Goal: Transaction & Acquisition: Purchase product/service

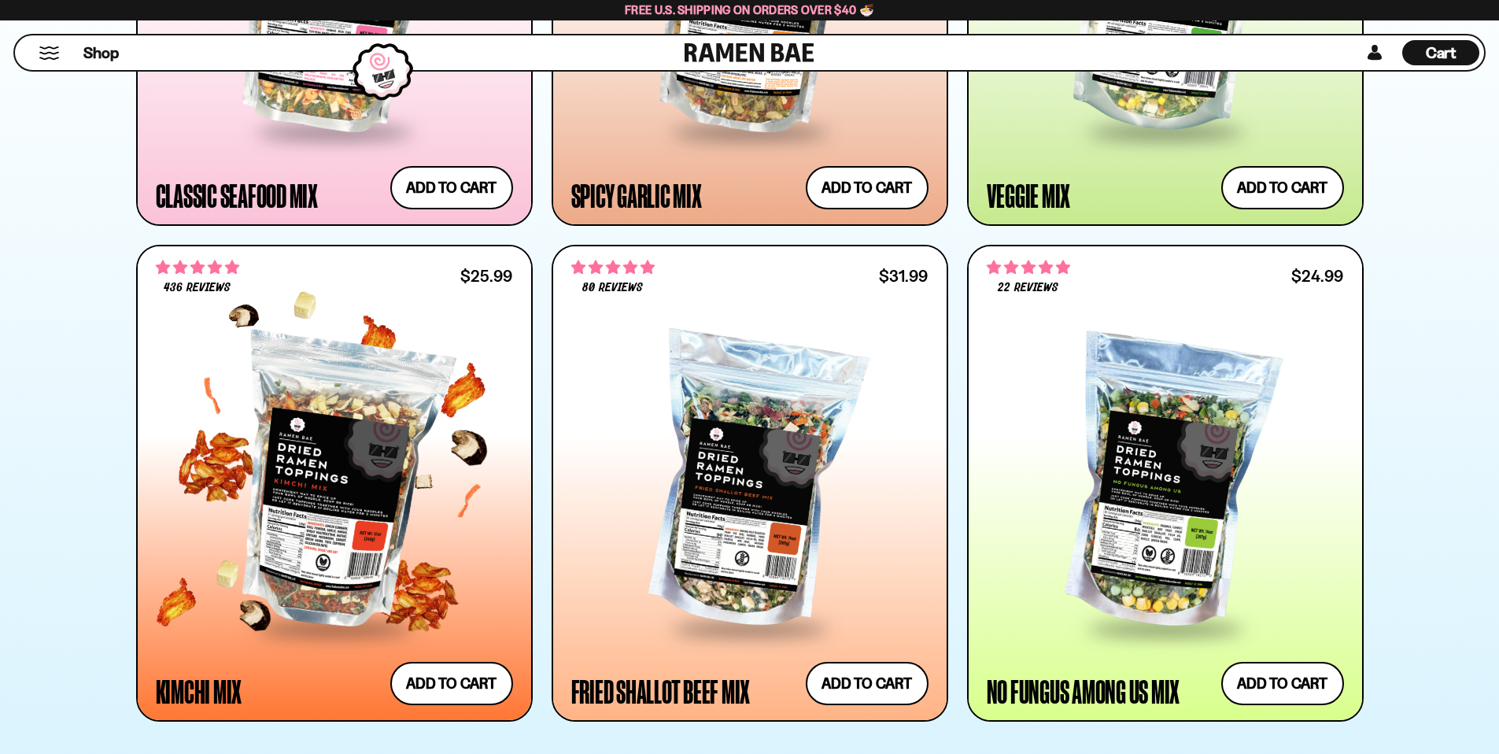
scroll to position [395, 0]
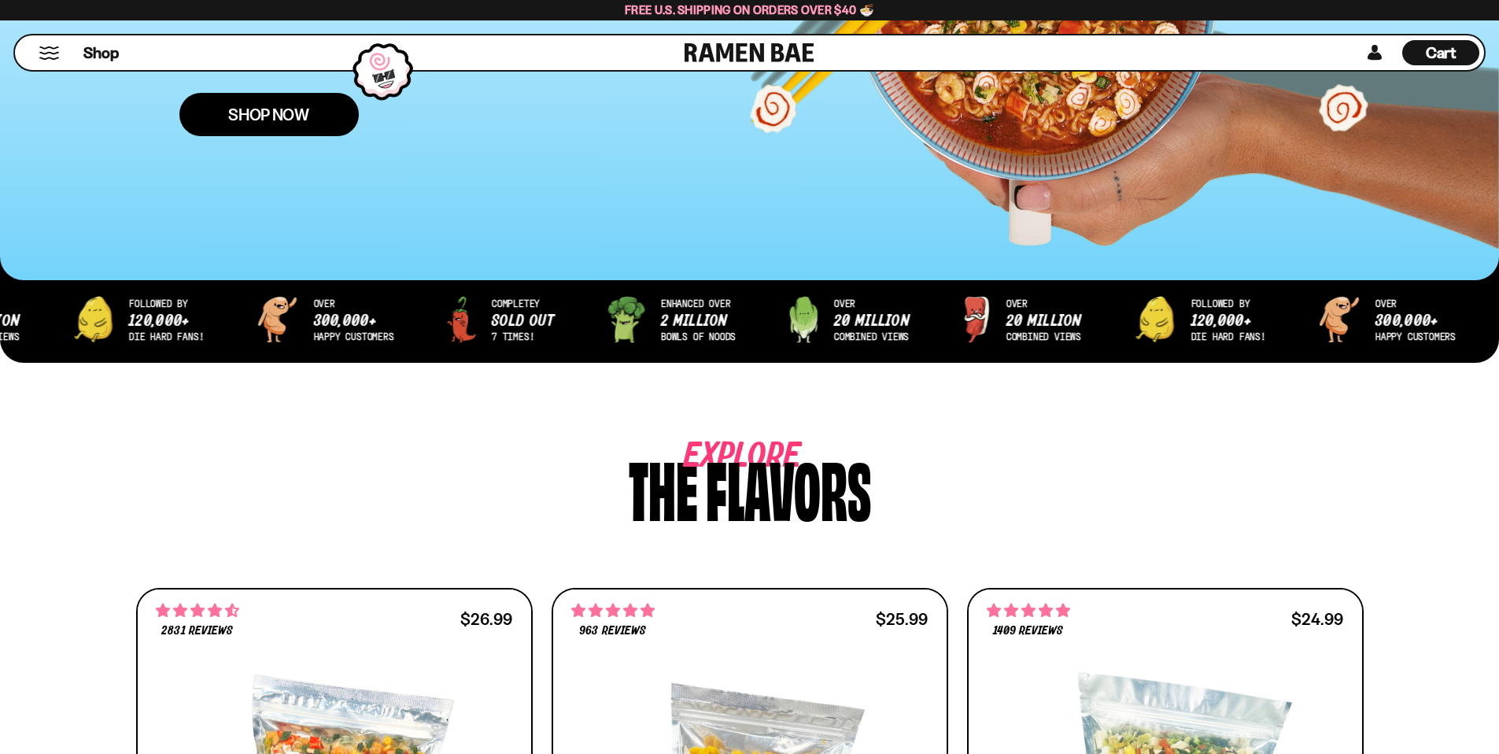
click at [246, 110] on span "Shop Now" at bounding box center [268, 114] width 81 height 17
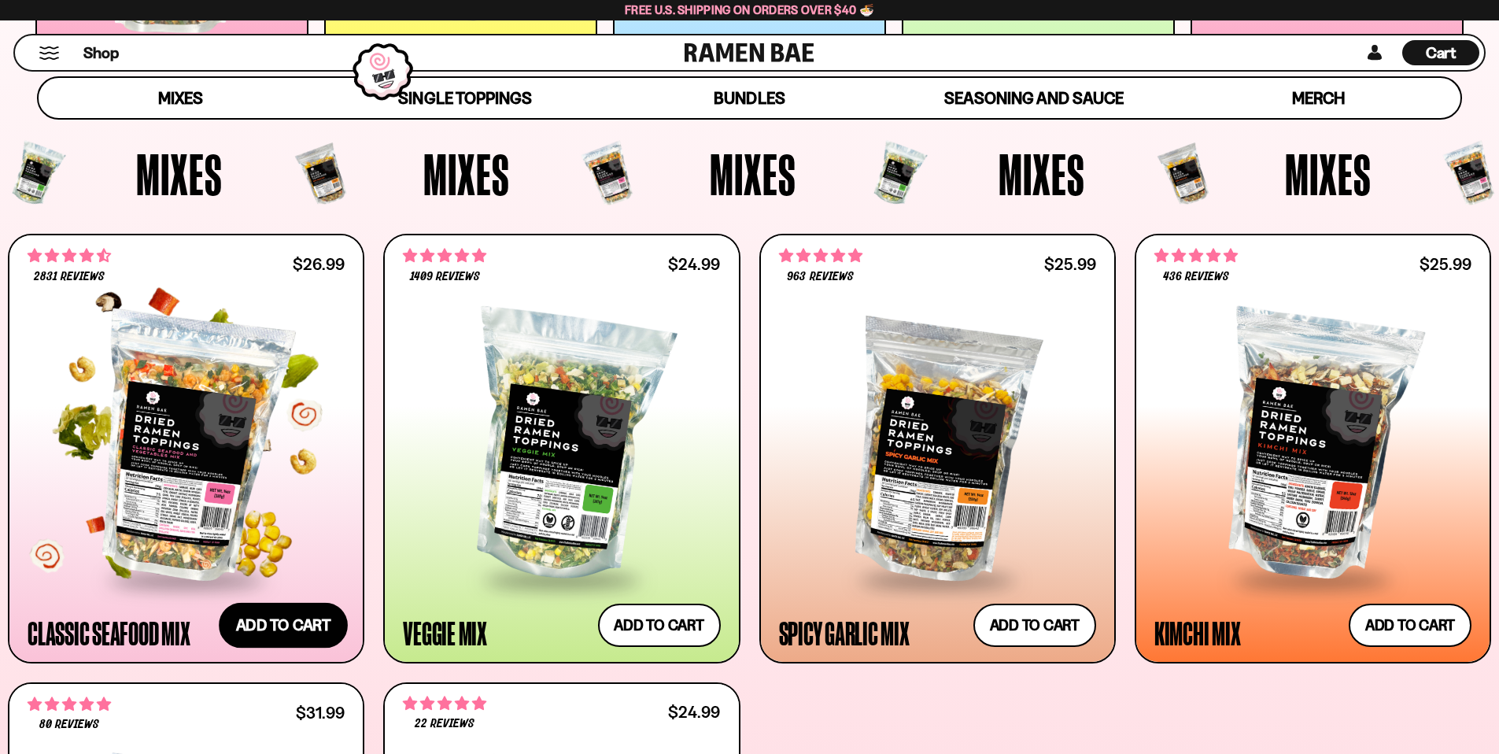
scroll to position [530, 0]
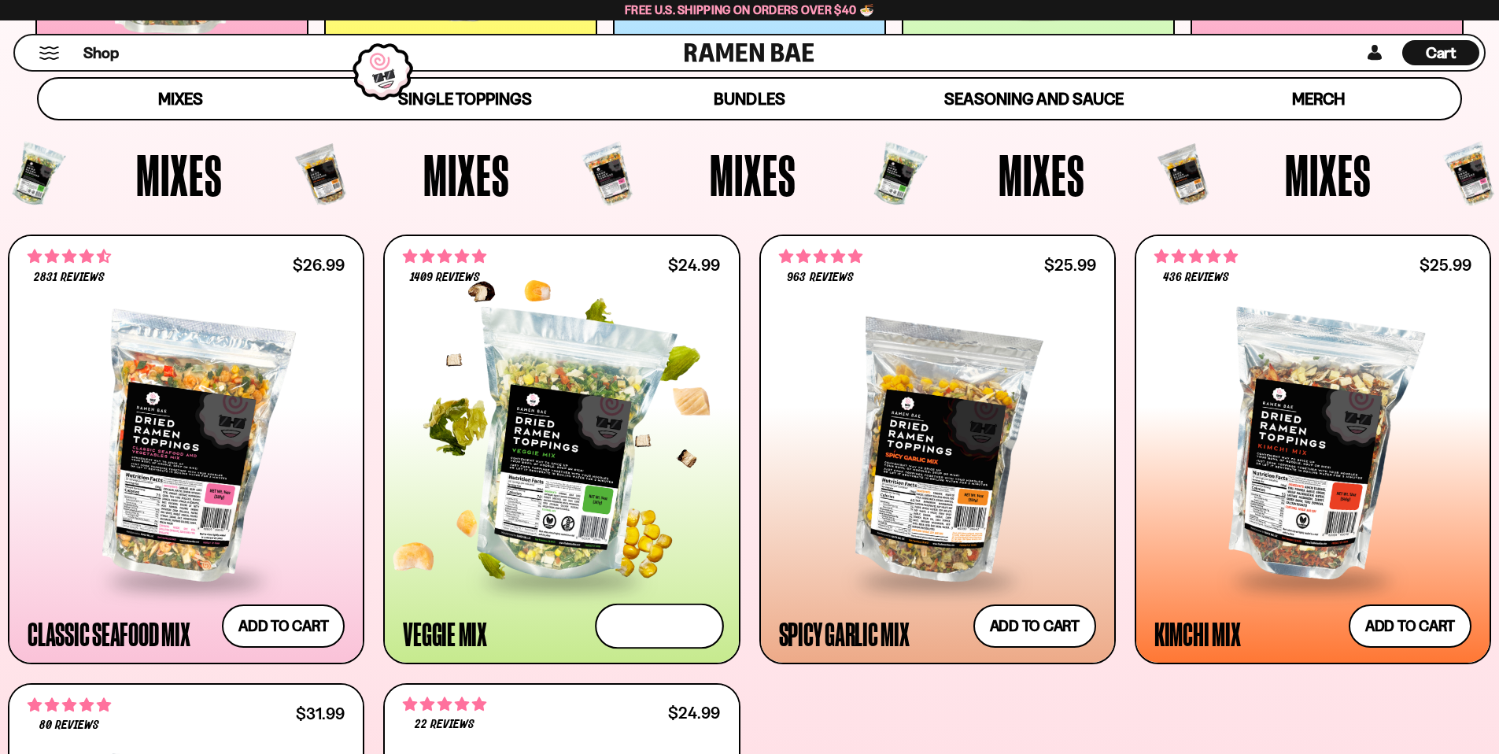
click at [649, 627] on button "Add to cart Add ― Regular price $24.99 Regular price Sale price $24.99 Unit pri…" at bounding box center [659, 626] width 129 height 46
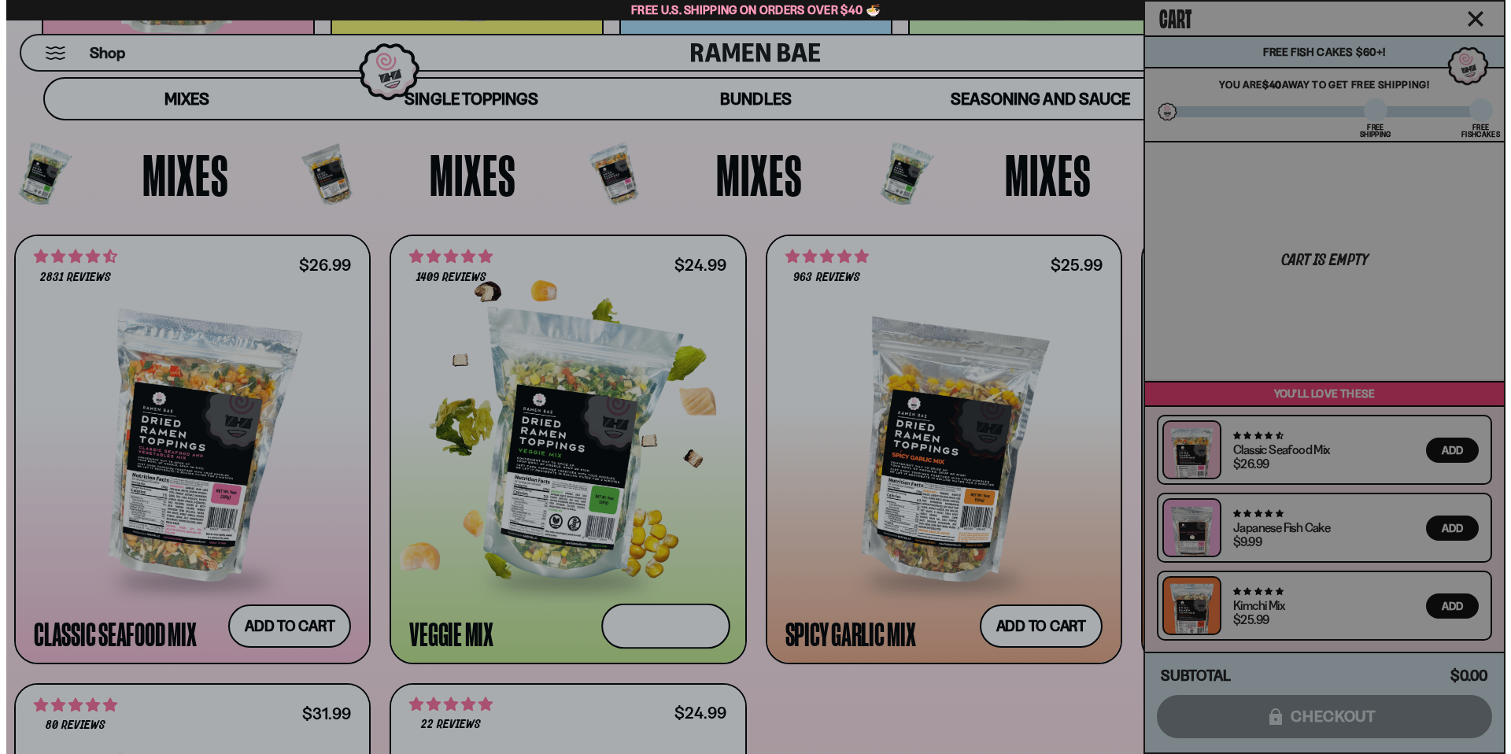
scroll to position [531, 0]
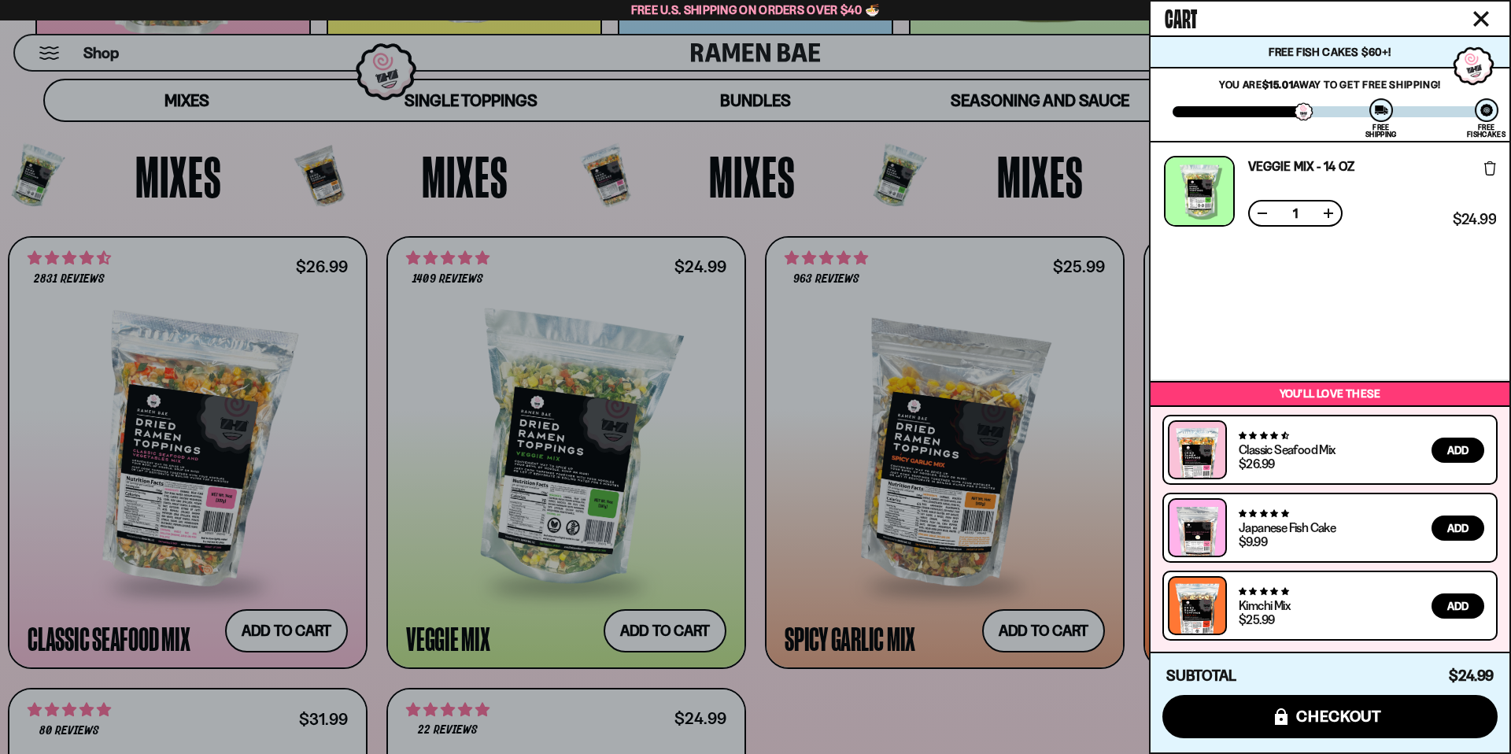
click at [1483, 18] on icon "Close cart" at bounding box center [1481, 19] width 16 height 16
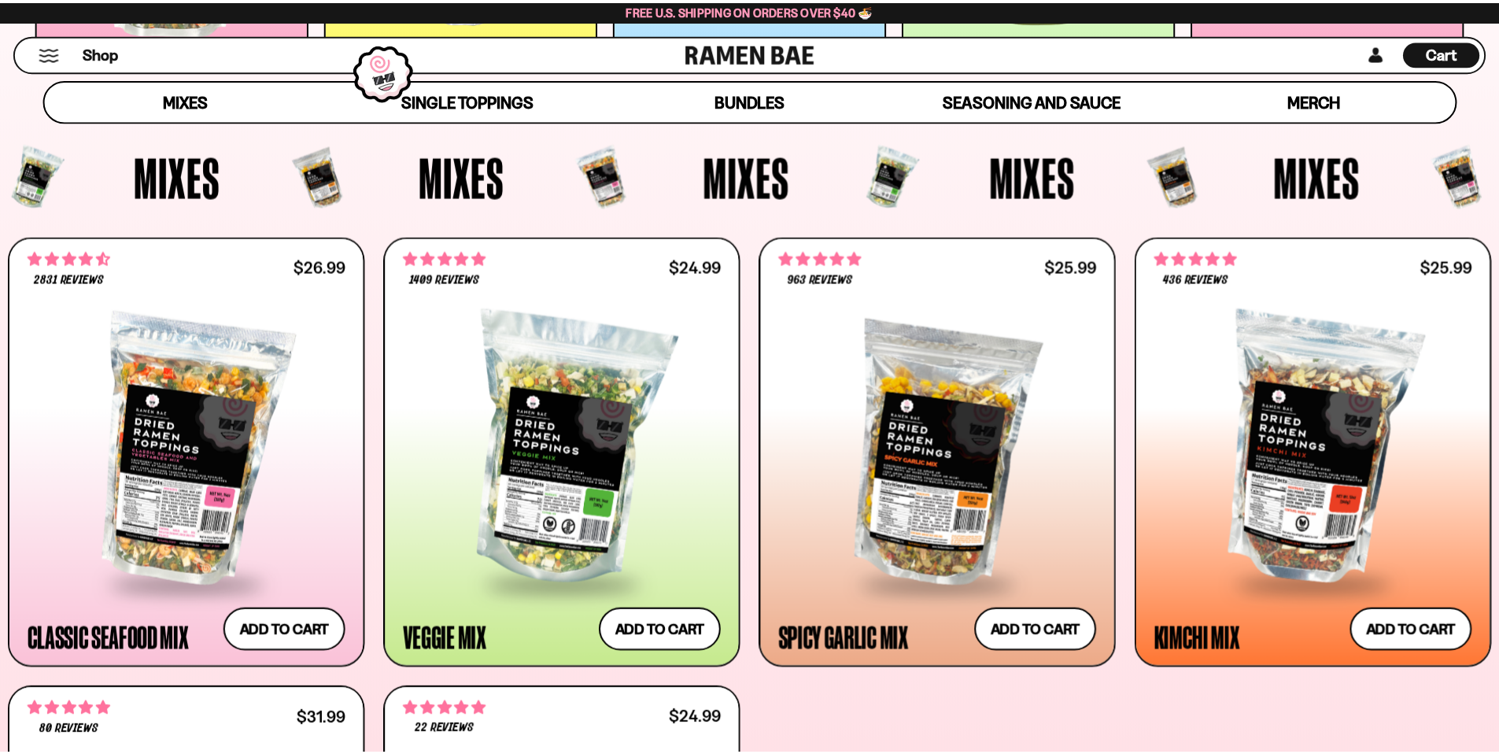
scroll to position [530, 0]
